Goal: Transaction & Acquisition: Download file/media

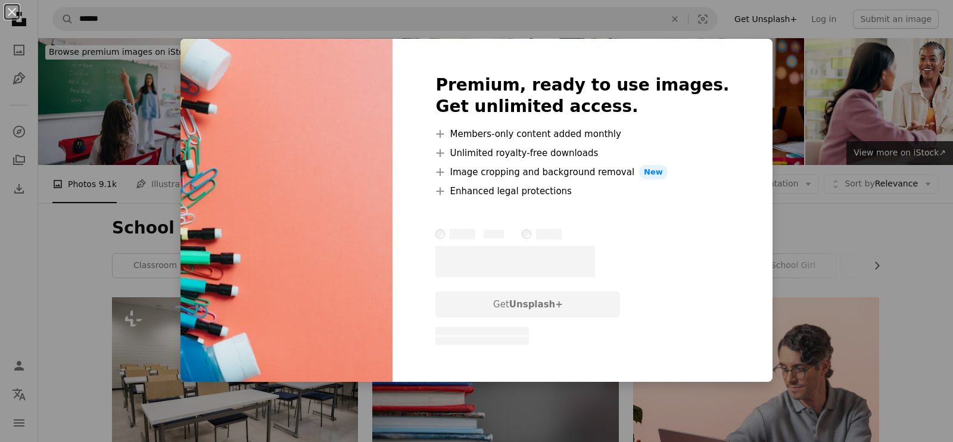
scroll to position [6870, 0]
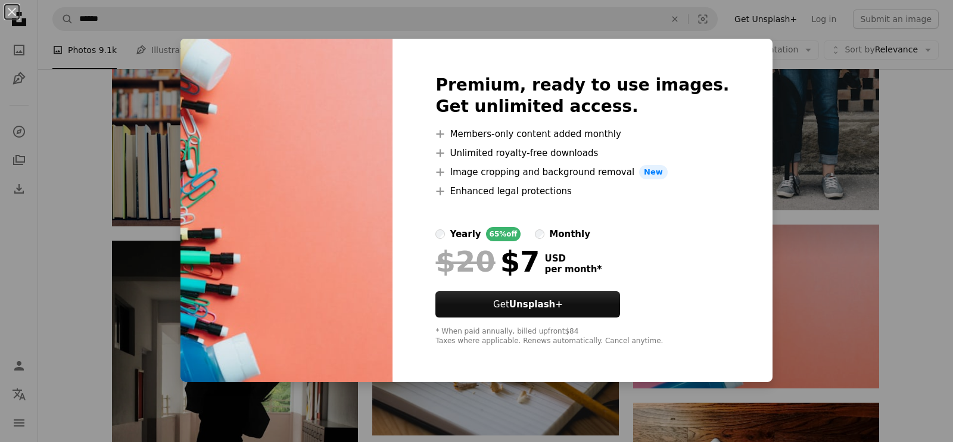
click at [811, 254] on div "An X shape Premium, ready to use images. Get unlimited access. A plus sign Memb…" at bounding box center [476, 221] width 953 height 442
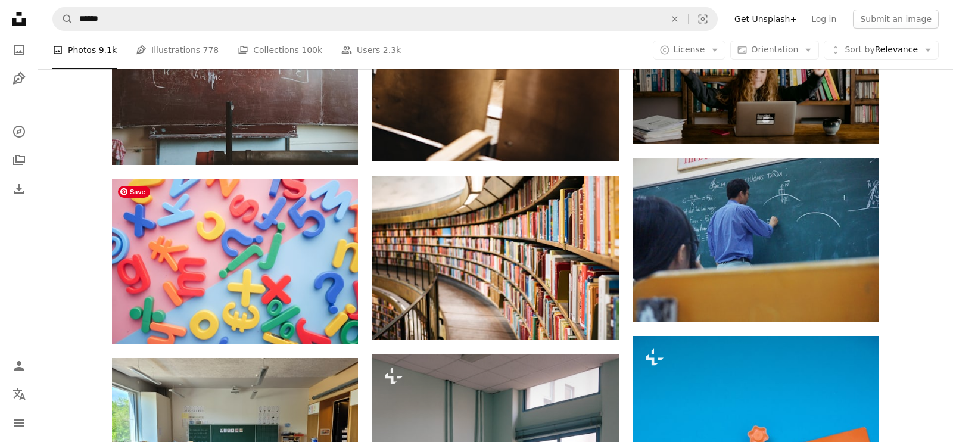
scroll to position [8958, 0]
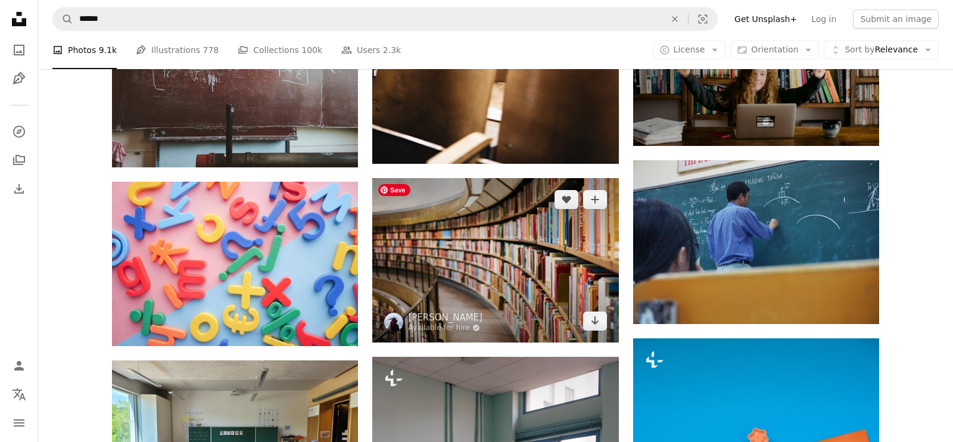
click at [522, 251] on img at bounding box center [495, 260] width 246 height 164
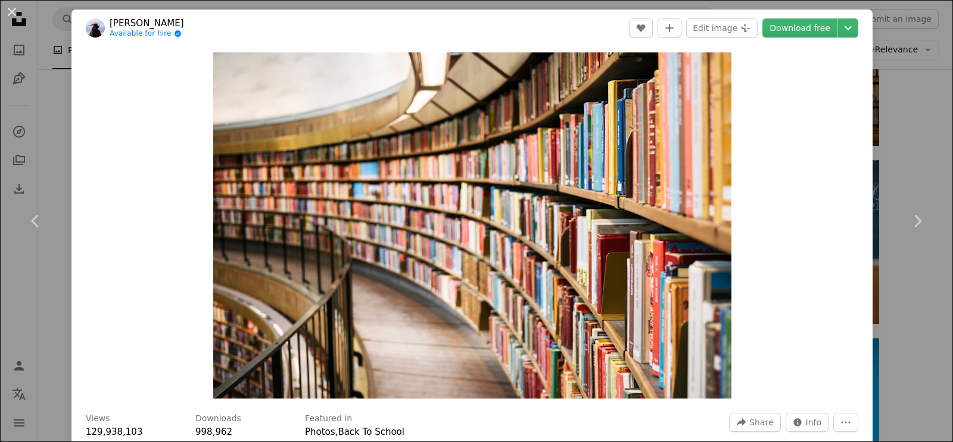
scroll to position [8958, 0]
click at [811, 27] on link "Download free" at bounding box center [799, 27] width 75 height 19
